Goal: Task Accomplishment & Management: Manage account settings

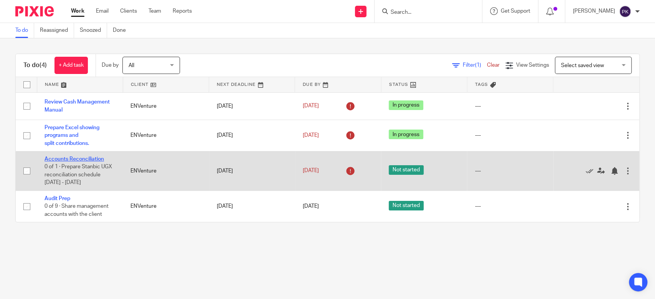
click at [76, 160] on link "Accounts Reconciliation" at bounding box center [73, 158] width 59 height 5
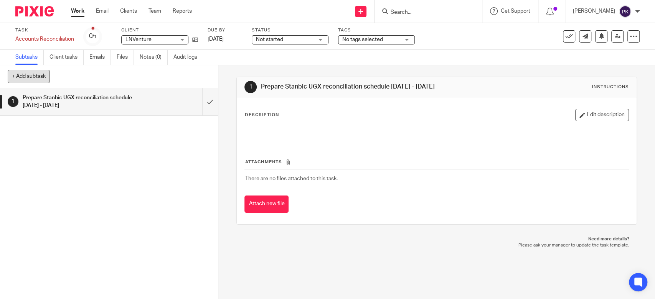
click at [21, 78] on button "+ Add subtask" at bounding box center [29, 76] width 42 height 13
click at [21, 78] on input "text" at bounding box center [81, 76] width 147 height 13
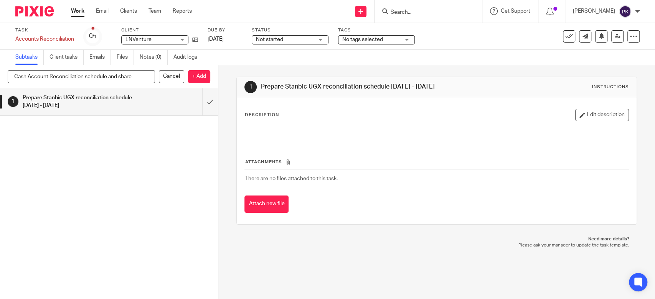
click at [107, 76] on input "Cash Account Reconciliation schedule and share" at bounding box center [81, 76] width 147 height 13
type input "Cash Account Reconciliation schedule 2021-2025 and share"
click at [199, 78] on p "+ Add" at bounding box center [199, 76] width 22 height 13
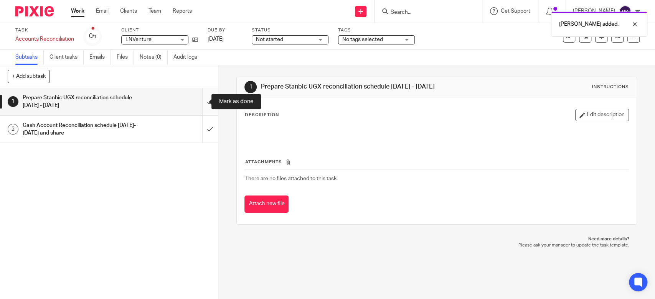
click at [201, 103] on input "submit" at bounding box center [109, 101] width 218 height 27
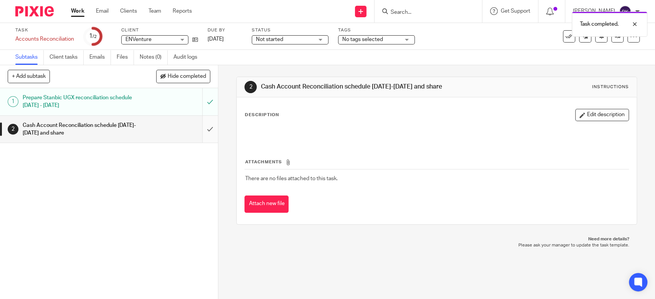
click at [199, 129] on input "submit" at bounding box center [109, 129] width 218 height 27
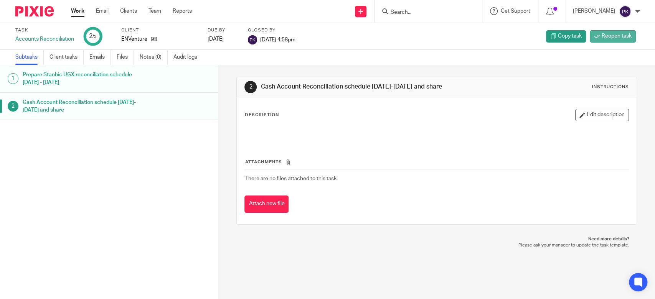
click at [590, 39] on link "Reopen task" at bounding box center [613, 36] width 46 height 12
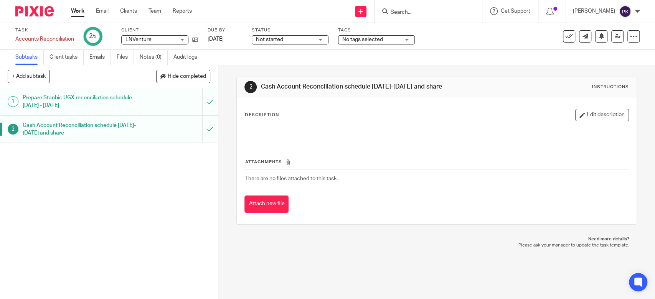
click at [175, 179] on div "1 Prepare Stanbic UGX reconciliation schedule 2023 - 2025 2 Cash Account Reconc…" at bounding box center [109, 193] width 218 height 211
click at [565, 36] on icon at bounding box center [569, 37] width 8 height 8
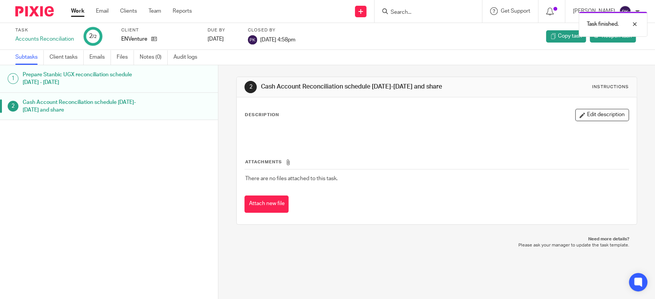
click at [80, 12] on link "Work" at bounding box center [77, 11] width 13 height 8
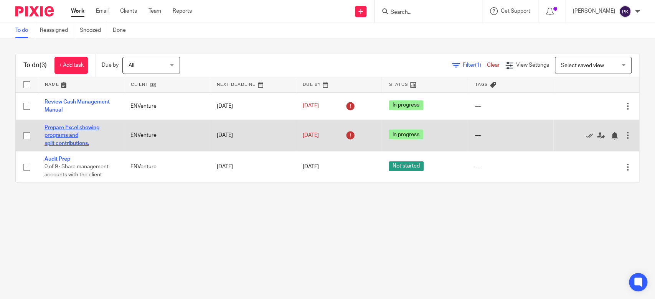
click at [62, 133] on link "Prepare Excel showing programs and split contributions." at bounding box center [71, 135] width 55 height 21
